Goal: Information Seeking & Learning: Learn about a topic

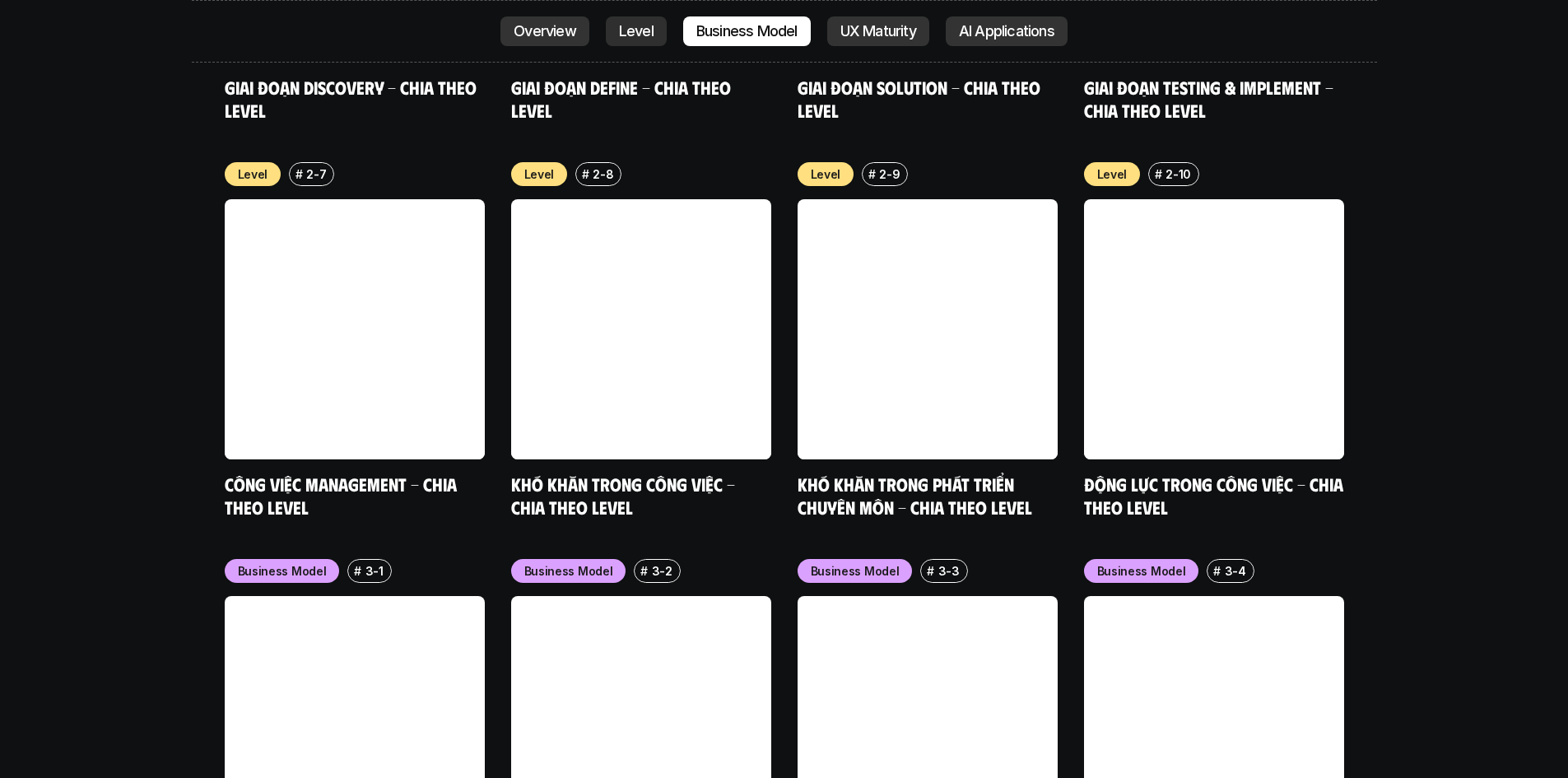
scroll to position [6341, 0]
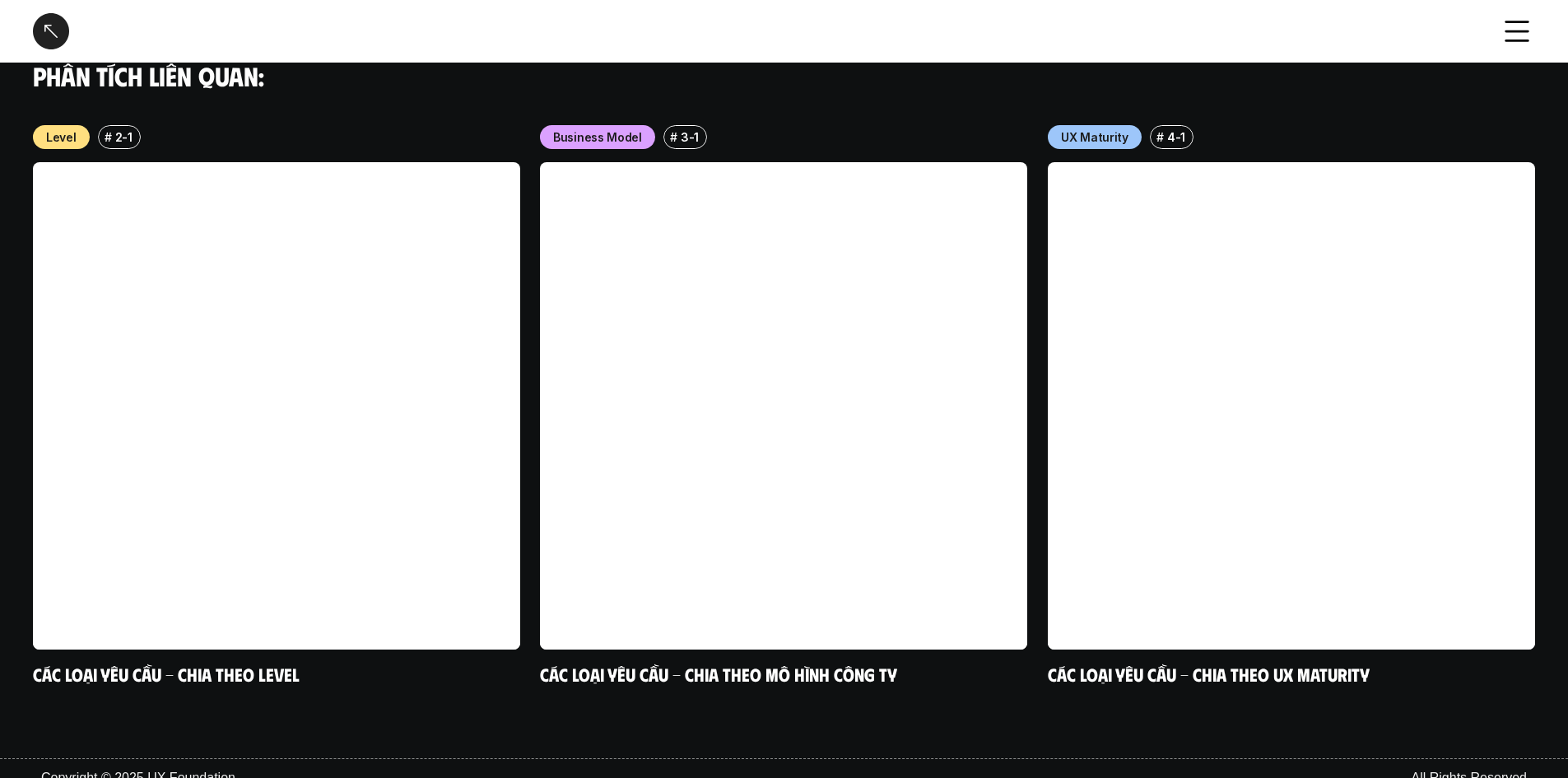
scroll to position [1624, 0]
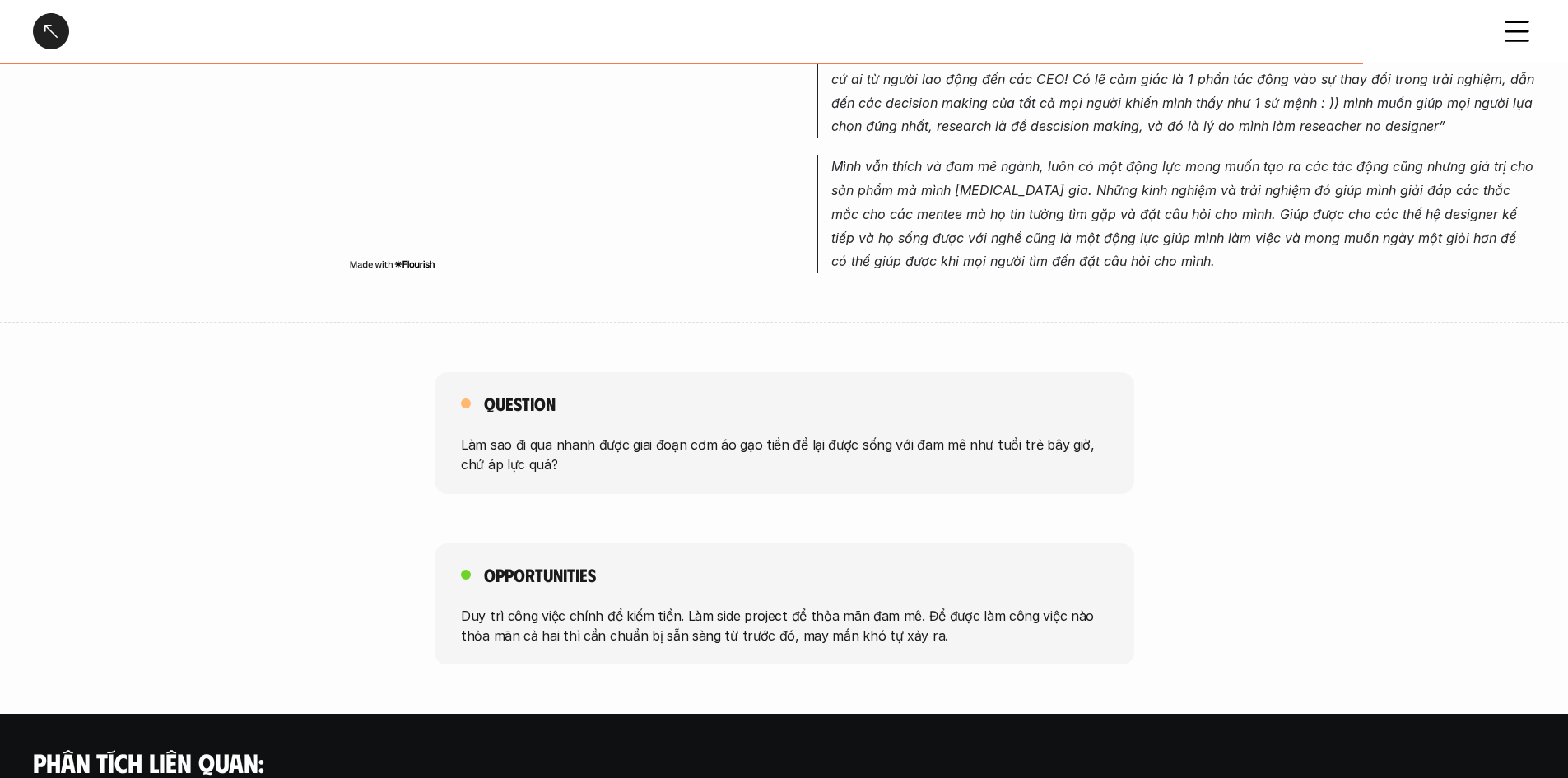
scroll to position [3953, 0]
